Goal: Find specific page/section: Find specific page/section

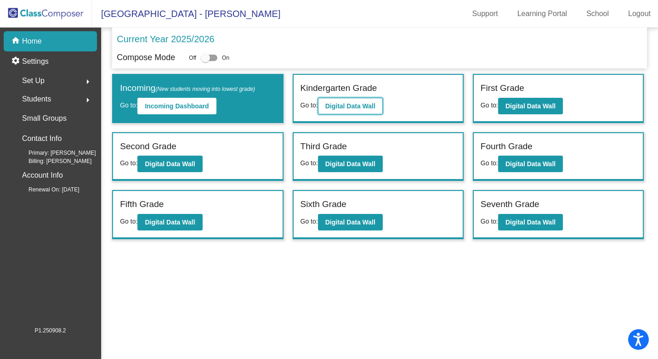
click at [357, 101] on button "Digital Data Wall" at bounding box center [350, 106] width 65 height 17
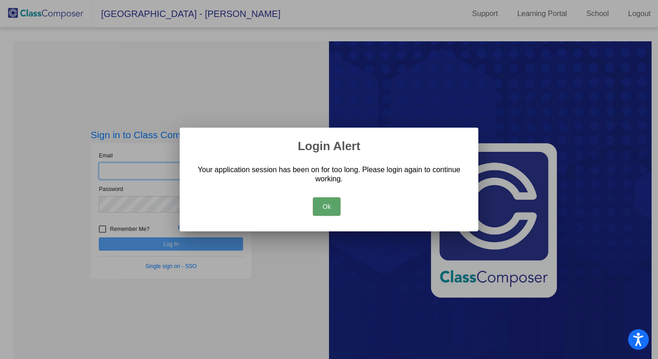
type input "[EMAIL_ADDRESS][DOMAIN_NAME]"
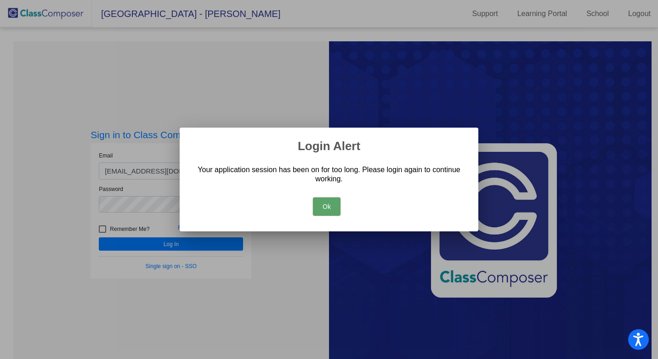
click at [329, 202] on button "Ok" at bounding box center [327, 207] width 28 height 18
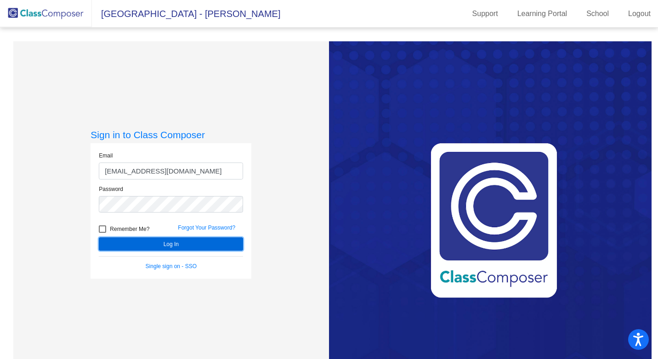
click at [155, 244] on button "Log In" at bounding box center [171, 244] width 144 height 13
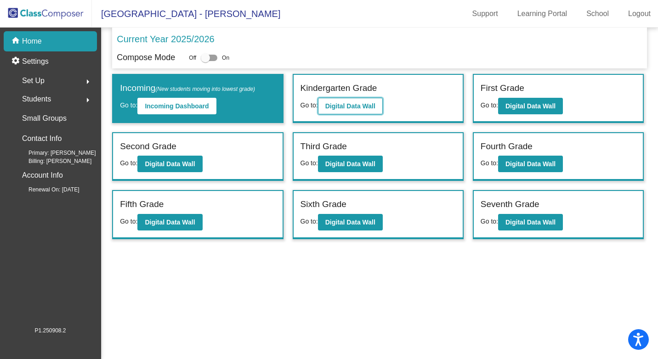
click at [346, 111] on button "Digital Data Wall" at bounding box center [350, 106] width 65 height 17
click at [512, 107] on b "Digital Data Wall" at bounding box center [531, 106] width 50 height 7
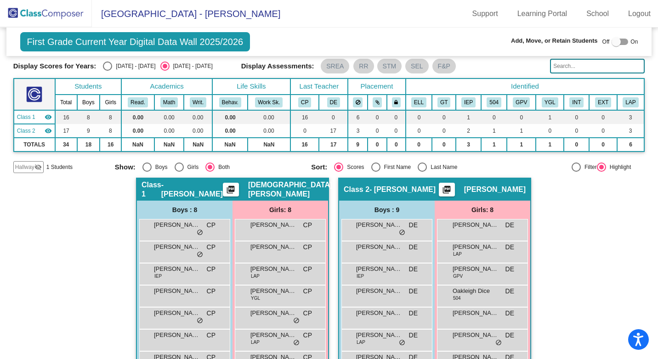
scroll to position [46, 0]
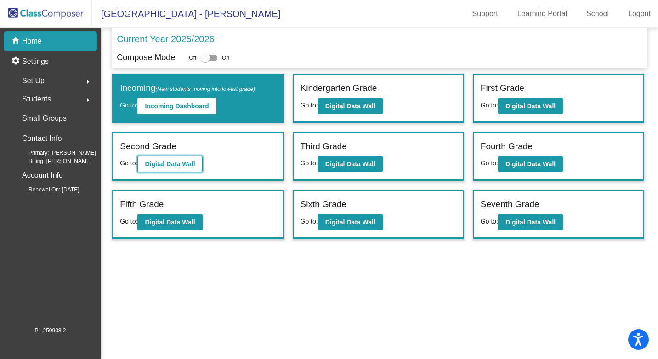
click at [155, 170] on button "Digital Data Wall" at bounding box center [169, 164] width 65 height 17
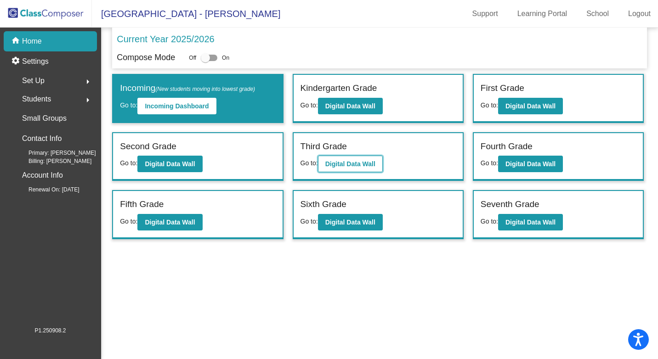
click at [351, 161] on b "Digital Data Wall" at bounding box center [350, 163] width 50 height 7
